Goal: Find specific page/section: Find specific page/section

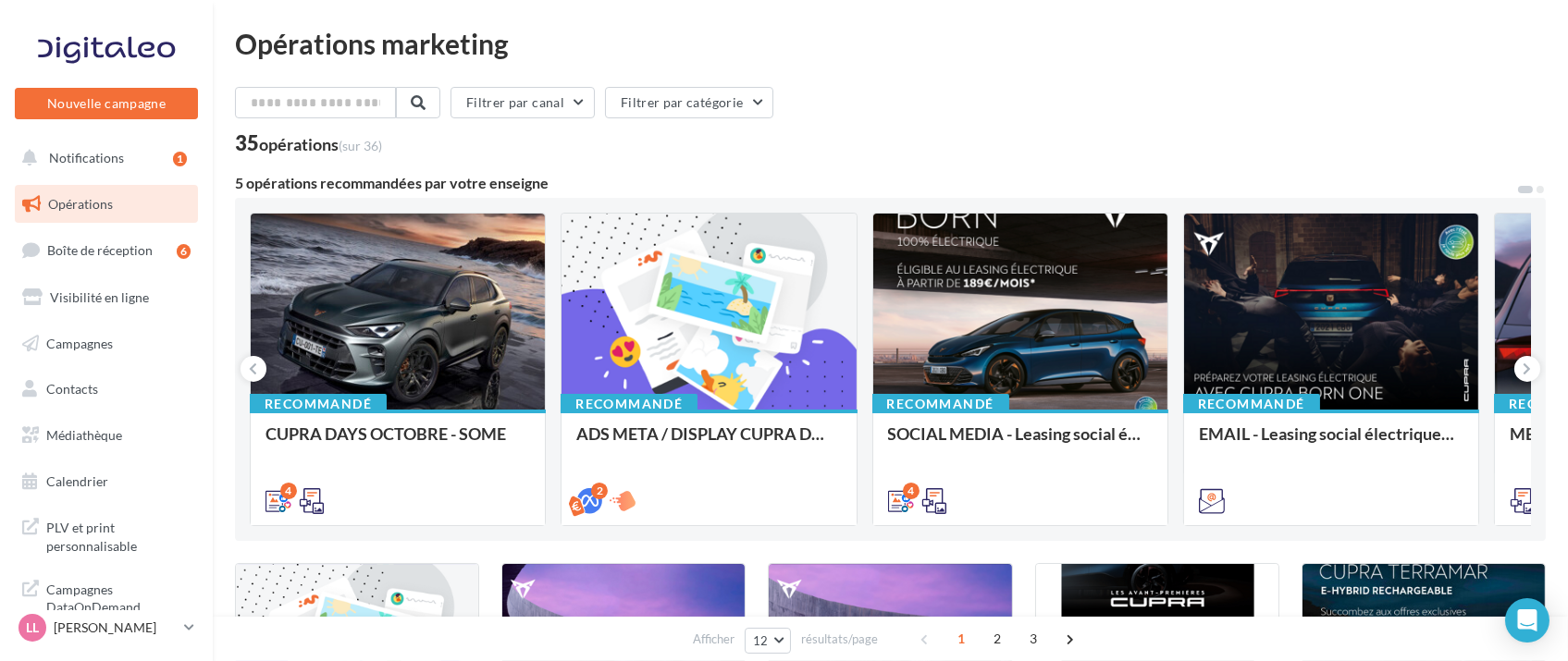
click at [70, 459] on ul "Opérations Boîte de réception 6 Visibilité en ligne Campagnes Contacts Mes cibl…" at bounding box center [106, 343] width 198 height 331
click at [70, 452] on link "Médiathèque" at bounding box center [106, 436] width 190 height 39
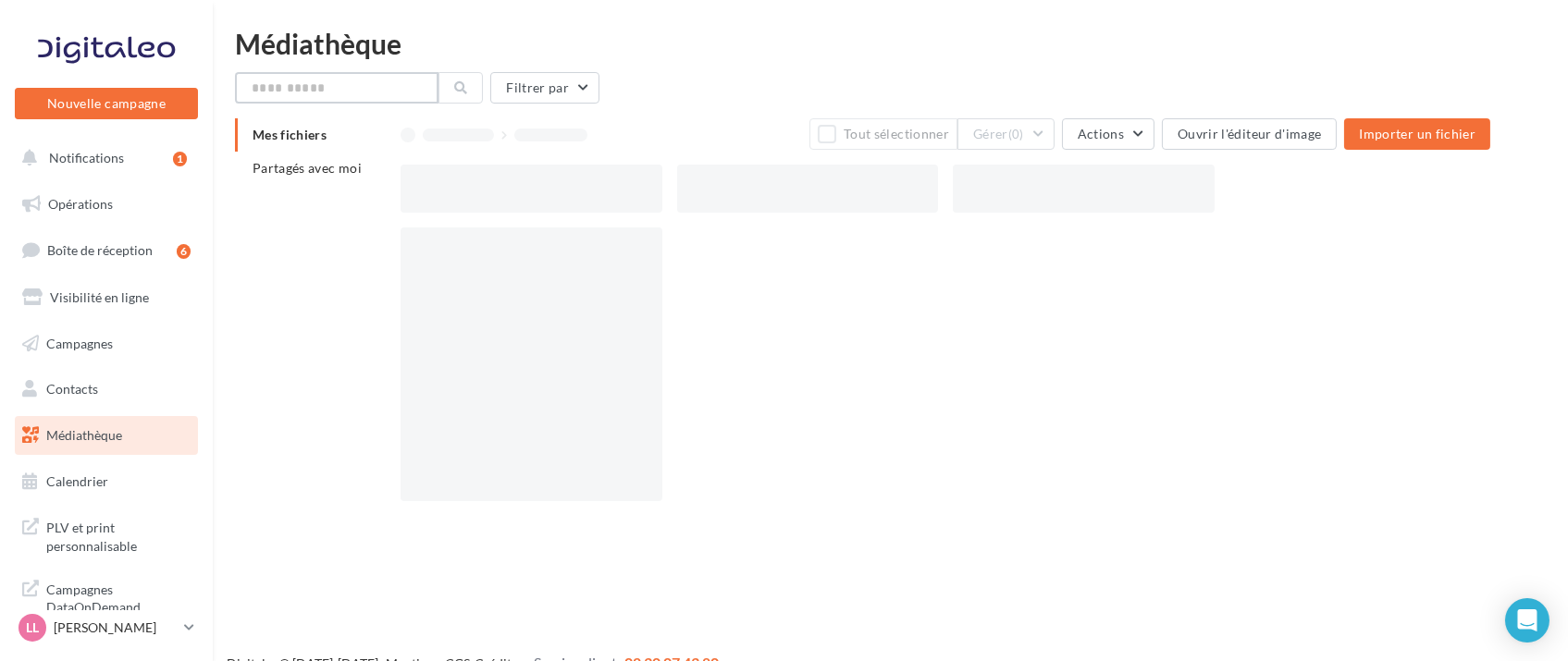
click at [279, 95] on input "text" at bounding box center [336, 88] width 203 height 32
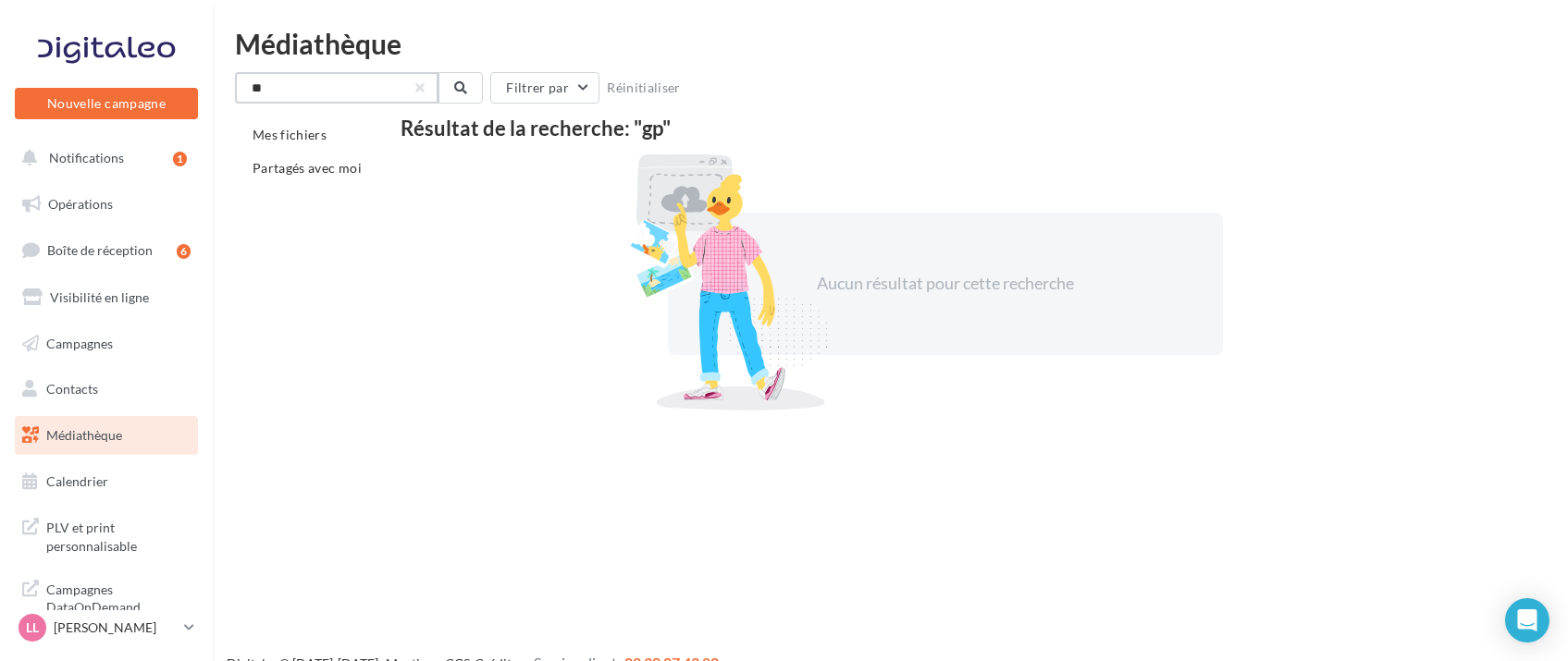
drag, startPoint x: 277, startPoint y: 85, endPoint x: 158, endPoint y: 82, distance: 119.0
click at [158, 82] on div "Nouvelle campagne Nouvelle campagne Notifications 1 Opérations Boîte de récepti…" at bounding box center [784, 360] width 1568 height 661
type input "********"
click at [82, 171] on button "Notifications 1" at bounding box center [103, 159] width 184 height 39
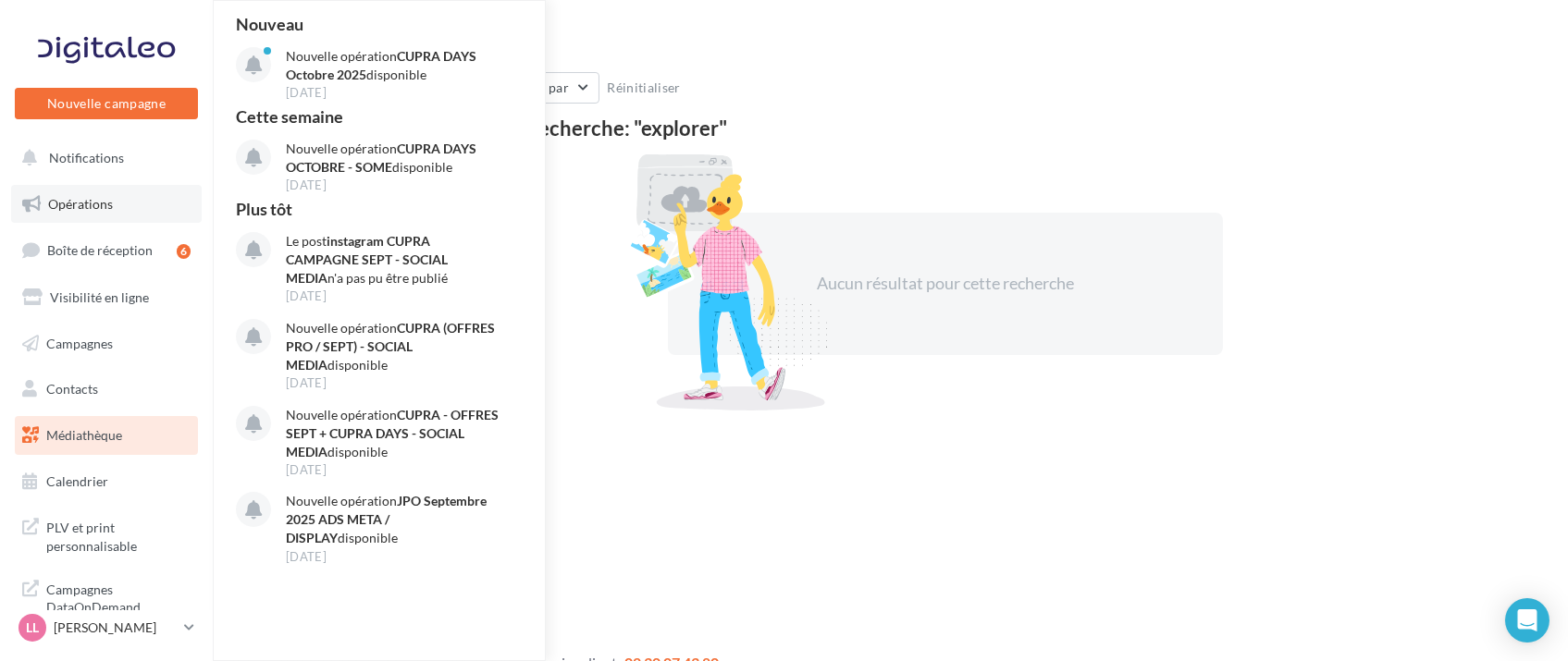
click at [107, 212] on link "Opérations" at bounding box center [106, 204] width 190 height 39
